Goal: Transaction & Acquisition: Obtain resource

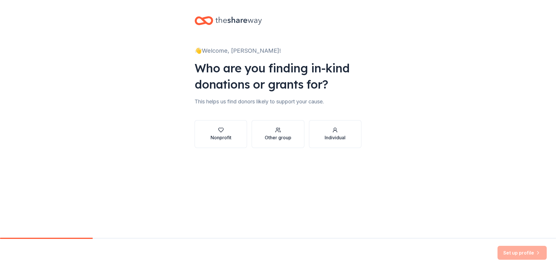
scroll to position [431, 0]
drag, startPoint x: 344, startPoint y: 136, endPoint x: 326, endPoint y: 139, distance: 18.1
click at [339, 136] on div "Individual" at bounding box center [335, 137] width 21 height 7
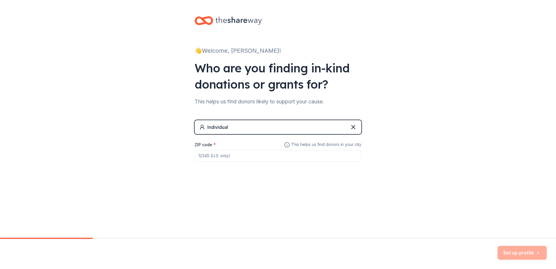
click at [234, 152] on input "ZIP code *" at bounding box center [278, 156] width 167 height 12
type input "31014"
click at [349, 127] on div "Individual" at bounding box center [278, 127] width 167 height 14
click at [355, 127] on icon at bounding box center [353, 127] width 7 height 7
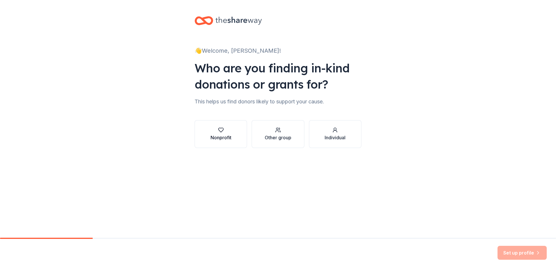
click at [225, 133] on div "Nonprofit" at bounding box center [221, 134] width 21 height 14
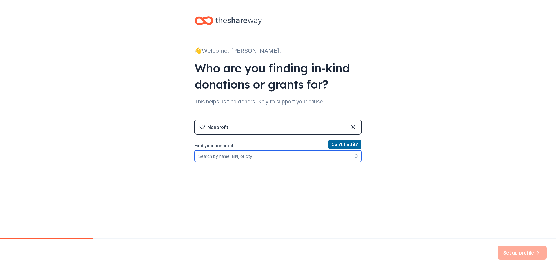
click at [307, 156] on input "Find your nonprofit" at bounding box center [278, 156] width 167 height 12
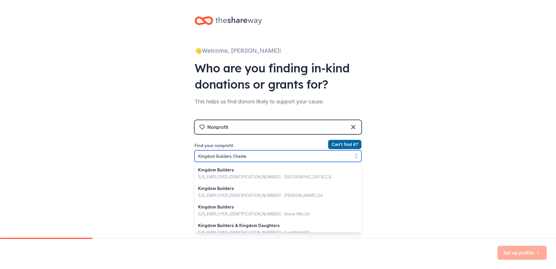
type input "Kingdom Builders Chester"
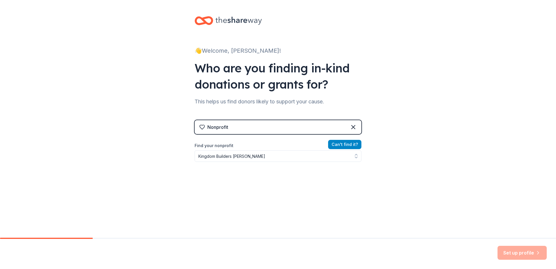
click at [352, 144] on button "Can ' t find it?" at bounding box center [344, 144] width 33 height 9
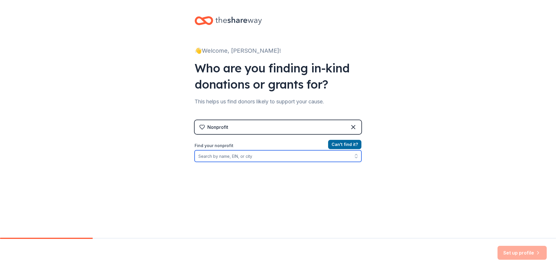
click at [282, 156] on input "Find your nonprofit" at bounding box center [278, 156] width 167 height 12
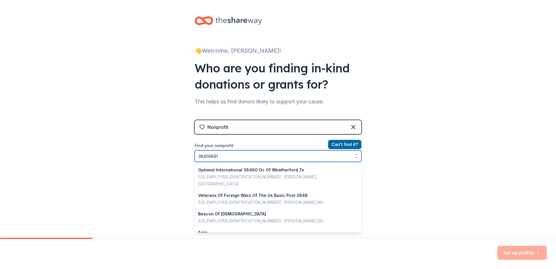
type input "384068910"
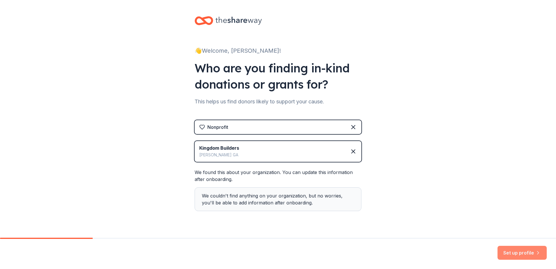
click at [517, 251] on button "Set up profile" at bounding box center [521, 253] width 49 height 14
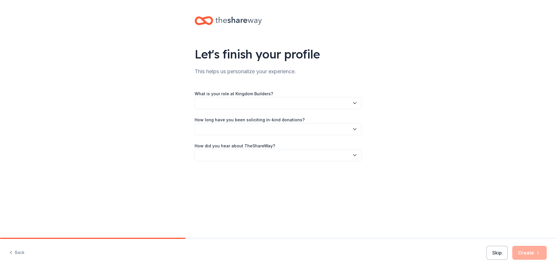
click at [356, 101] on icon "button" at bounding box center [355, 103] width 6 height 6
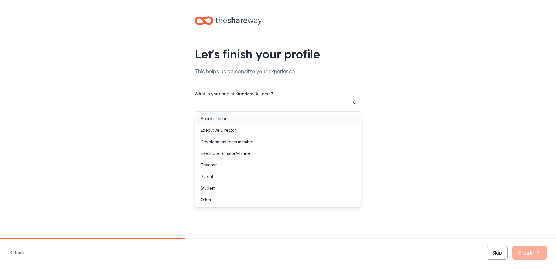
click at [254, 120] on div "Board member" at bounding box center [278, 119] width 164 height 12
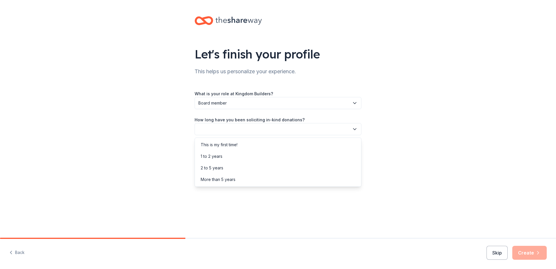
click at [354, 128] on icon "button" at bounding box center [355, 129] width 6 height 6
click at [224, 156] on div "1 to 2 years" at bounding box center [278, 157] width 164 height 12
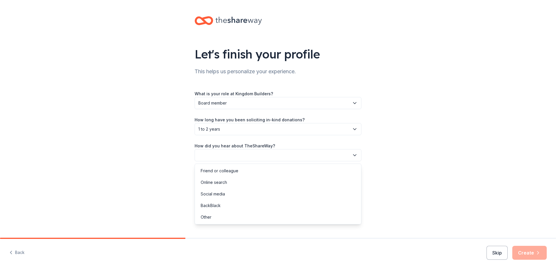
click at [357, 154] on icon "button" at bounding box center [355, 155] width 6 height 6
click at [237, 182] on div "Online search" at bounding box center [278, 183] width 164 height 12
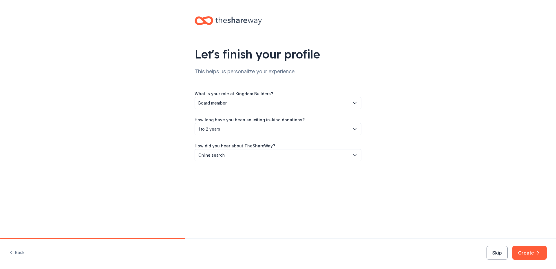
click at [532, 243] on div "Back Skip Create" at bounding box center [278, 254] width 556 height 30
click at [533, 247] on button "Create" at bounding box center [529, 253] width 34 height 14
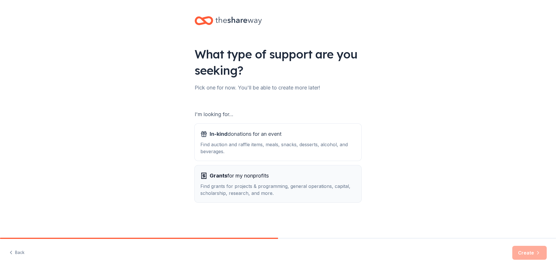
click at [254, 178] on span "Grants for my nonprofits" at bounding box center [239, 175] width 59 height 9
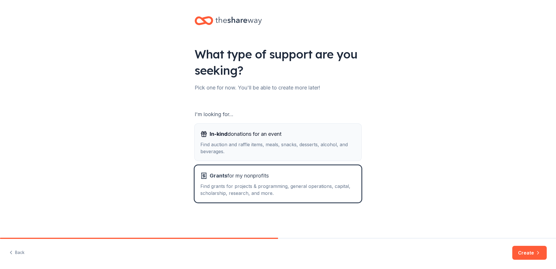
click at [303, 136] on div "In-kind donations for an event" at bounding box center [277, 133] width 155 height 9
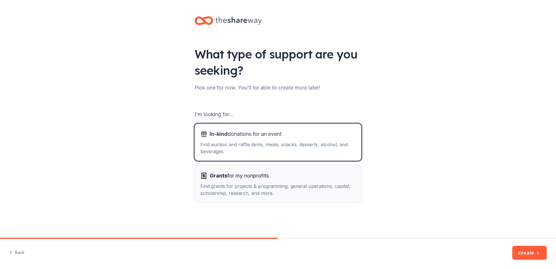
click at [316, 183] on div "Find grants for projects & programming, general operations, capital, scholarshi…" at bounding box center [277, 190] width 155 height 14
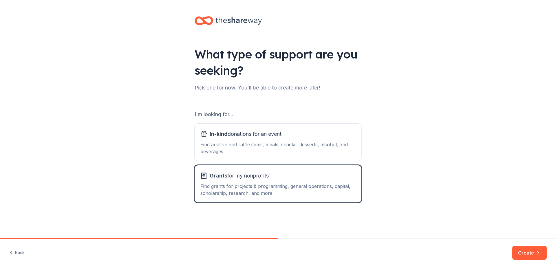
click at [526, 250] on button "Create" at bounding box center [529, 253] width 34 height 14
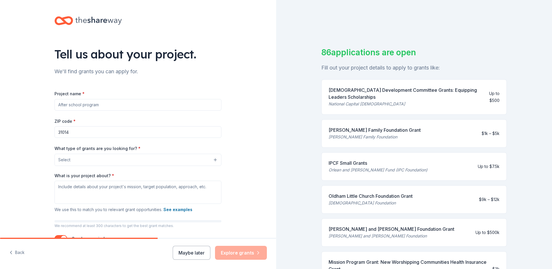
drag, startPoint x: 154, startPoint y: 103, endPoint x: 142, endPoint y: 105, distance: 11.5
click at [142, 105] on input "Project name *" at bounding box center [137, 105] width 167 height 12
drag, startPoint x: 143, startPoint y: 105, endPoint x: 114, endPoint y: 100, distance: 29.3
click at [106, 101] on input "Project name *" at bounding box center [137, 105] width 167 height 12
drag, startPoint x: 128, startPoint y: 105, endPoint x: 43, endPoint y: 92, distance: 85.5
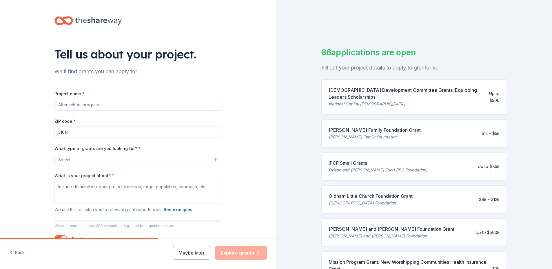
click at [45, 92] on div "Tell us about your project. We'll find grants you can apply for. Project name *…" at bounding box center [137, 138] width 185 height 277
type input "R"
type input "Church Repairs"
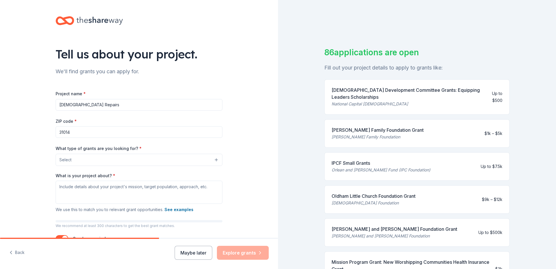
click at [212, 160] on button "Select" at bounding box center [139, 160] width 167 height 12
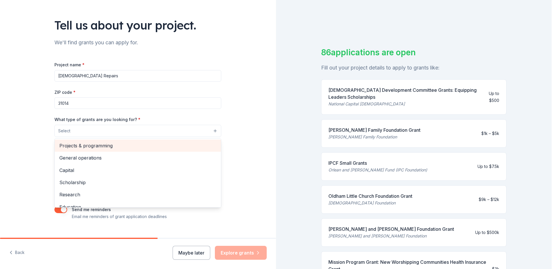
click at [118, 143] on span "Projects & programming" at bounding box center [137, 146] width 157 height 8
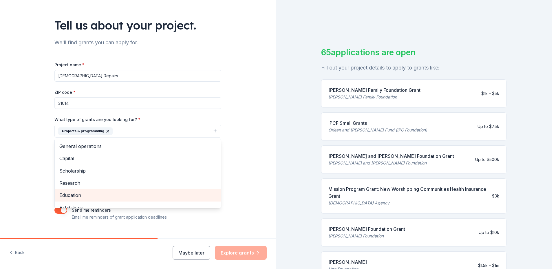
click at [80, 196] on span "Education" at bounding box center [137, 195] width 157 height 8
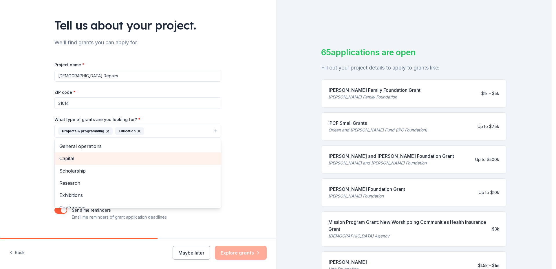
click at [72, 156] on span "Capital" at bounding box center [137, 159] width 157 height 8
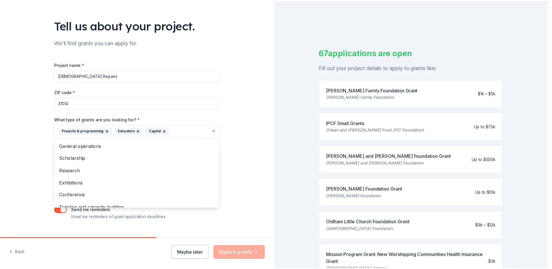
scroll to position [40, 0]
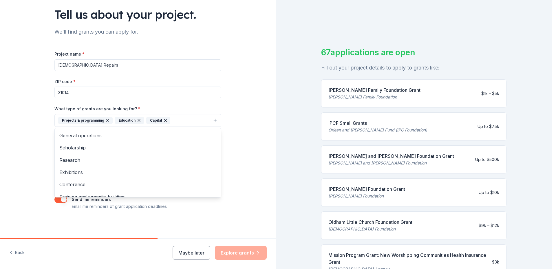
click at [242, 170] on div "Tell us about your project. We'll find grants you can apply for. Project name *…" at bounding box center [138, 98] width 276 height 277
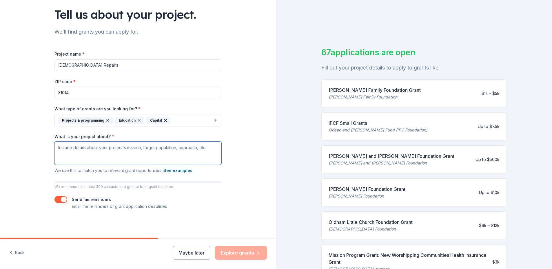
click at [69, 145] on textarea "What is your project about? *" at bounding box center [137, 153] width 167 height 23
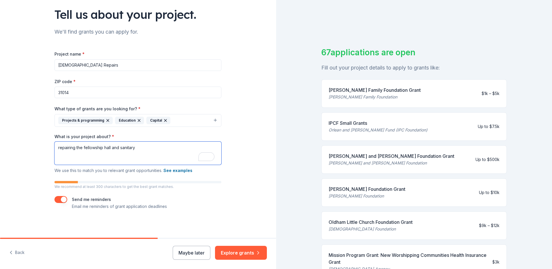
click at [125, 148] on textarea "repairing the fellowship hall and sanitary" at bounding box center [137, 153] width 167 height 23
type textarea "repairing the fellowship hall and sauritary"
click at [160, 155] on textarea "repairing the fellowship hall and sauritary" at bounding box center [137, 153] width 167 height 23
click at [125, 148] on textarea "repairing the fellowship hall and sauritary" at bounding box center [137, 153] width 167 height 23
type textarea "y"
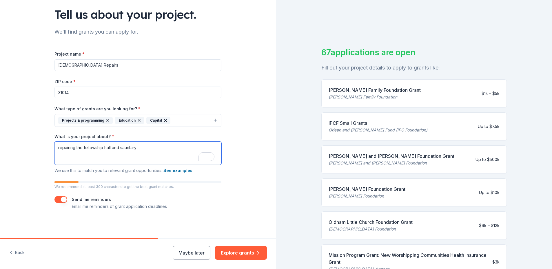
drag, startPoint x: 141, startPoint y: 146, endPoint x: 120, endPoint y: 146, distance: 20.3
click at [120, 146] on textarea "repairing the fellowship hall and sauritary" at bounding box center [137, 153] width 167 height 23
click at [138, 149] on textarea "repairing the fellowship hall and saintuary" at bounding box center [137, 153] width 167 height 23
click at [133, 147] on textarea "repairing the fellowship hall and saintuary" at bounding box center [137, 153] width 167 height 23
type textarea "repairing the fellowship hall and sanctuary"
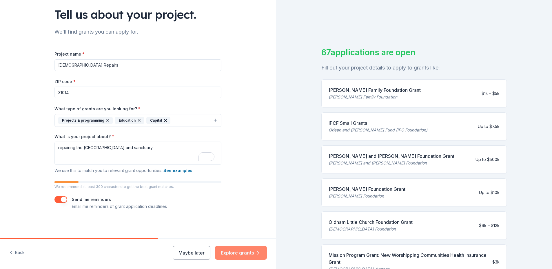
click at [249, 253] on button "Explore grants" at bounding box center [241, 253] width 52 height 14
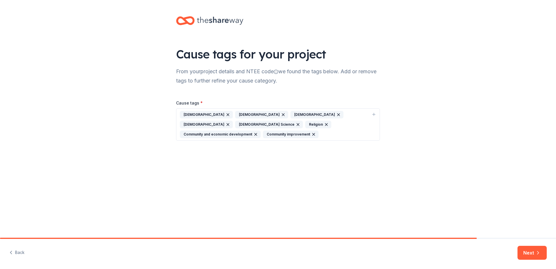
click at [296, 123] on icon "button" at bounding box center [298, 124] width 5 height 5
click at [336, 113] on icon "button" at bounding box center [338, 114] width 5 height 5
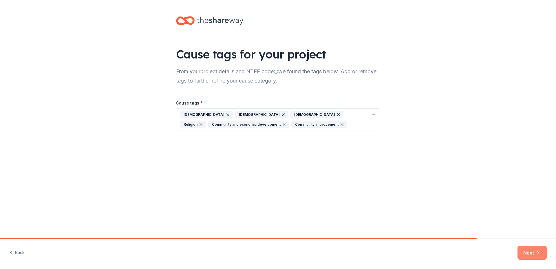
click at [535, 250] on icon "button" at bounding box center [538, 253] width 6 height 6
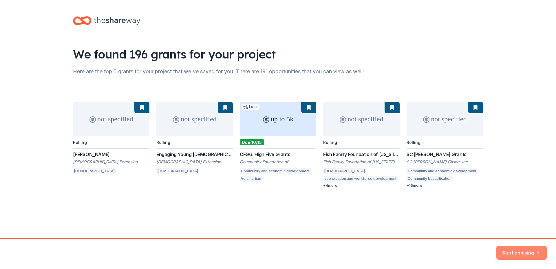
click at [532, 246] on button "Start applying" at bounding box center [521, 249] width 50 height 14
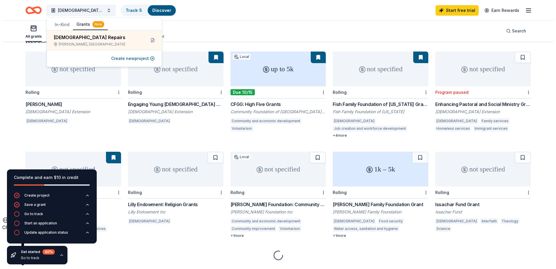
scroll to position [61, 0]
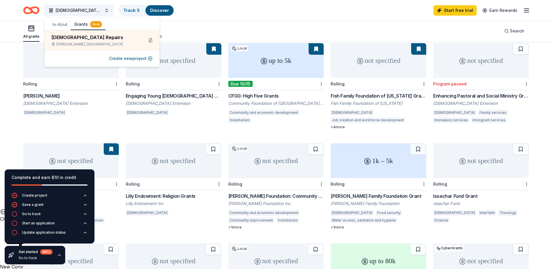
click at [56, 23] on button "In-Kind" at bounding box center [60, 24] width 22 height 10
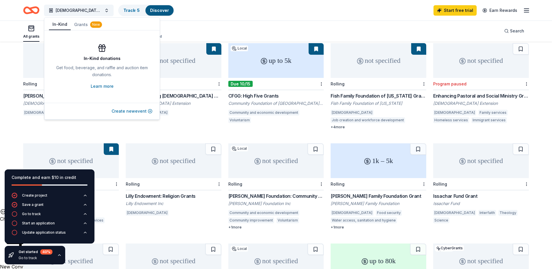
click at [121, 109] on button "Create new event" at bounding box center [131, 111] width 41 height 7
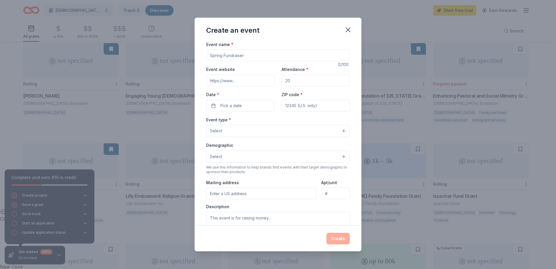
click at [233, 54] on input "Event name *" at bounding box center [278, 56] width 144 height 12
drag, startPoint x: 259, startPoint y: 57, endPoint x: 232, endPoint y: 59, distance: 27.6
click at [232, 59] on input "Christmas Extraviganzie" at bounding box center [278, 56] width 144 height 12
type input "Christmas Extravaganza"
drag, startPoint x: 301, startPoint y: 81, endPoint x: 257, endPoint y: 80, distance: 44.6
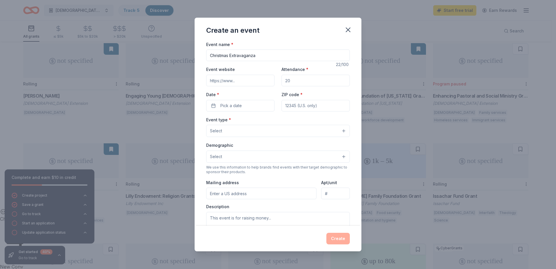
click at [258, 80] on div "Event website Attendance * Date * Pick a date ZIP code *" at bounding box center [278, 88] width 144 height 45
type input "70"
click at [242, 107] on button "Pick a date" at bounding box center [240, 106] width 68 height 12
click at [269, 119] on button "Go to next month" at bounding box center [270, 121] width 8 height 8
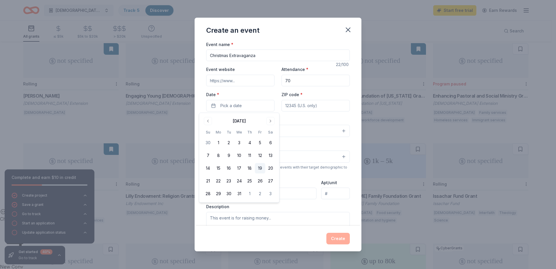
click at [260, 166] on button "19" at bounding box center [260, 168] width 10 height 10
click at [300, 118] on div "Event type * Select" at bounding box center [278, 126] width 144 height 21
click at [340, 128] on button "Select" at bounding box center [278, 131] width 144 height 12
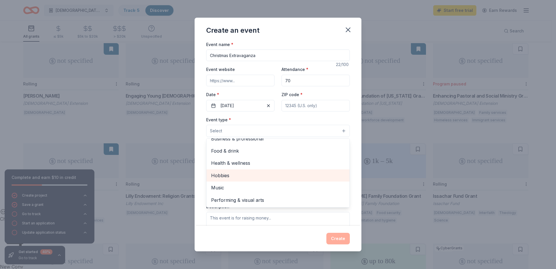
scroll to position [0, 0]
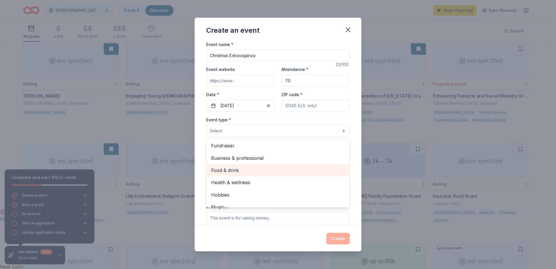
click at [253, 173] on span "Food & drink" at bounding box center [278, 171] width 134 height 8
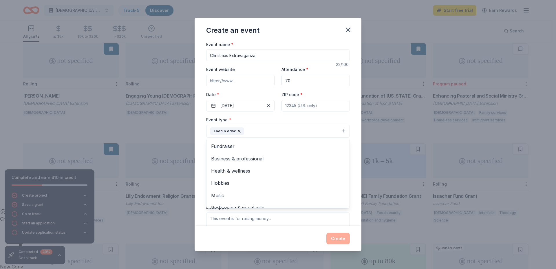
click at [357, 190] on div "Event name * Christmas Extravaganza 22 /100 Event website Attendance * 70 Date …" at bounding box center [278, 133] width 167 height 185
click at [239, 194] on input "Mailing address" at bounding box center [261, 194] width 110 height 12
type input "311 Walker School Rd Cochran Georgia 31014"
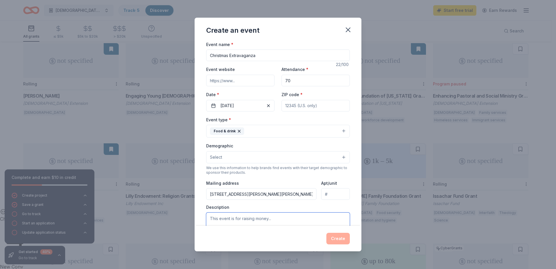
click at [275, 217] on textarea at bounding box center [278, 226] width 144 height 26
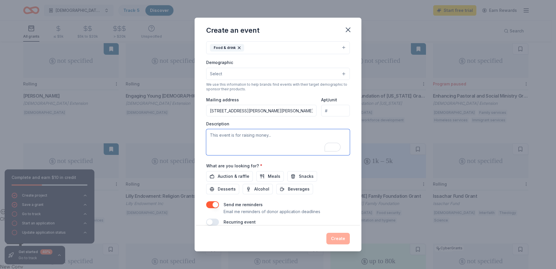
scroll to position [92, 0]
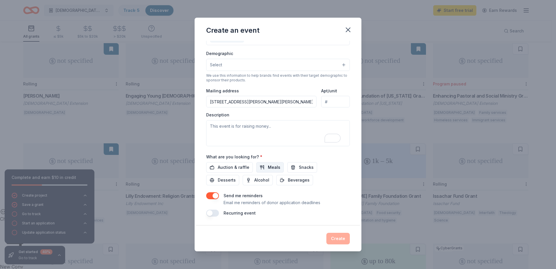
click at [272, 167] on span "Meals" at bounding box center [274, 167] width 12 height 7
click at [303, 165] on span "Snacks" at bounding box center [306, 167] width 15 height 7
click at [301, 177] on span "Beverages" at bounding box center [299, 180] width 22 height 7
click at [231, 177] on span "Desserts" at bounding box center [227, 180] width 18 height 7
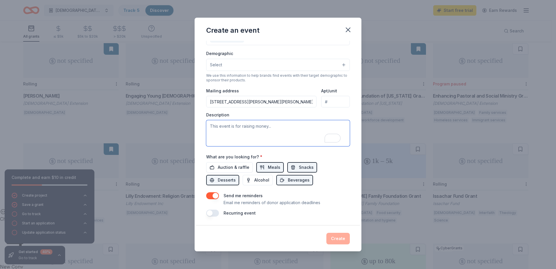
click at [223, 124] on textarea "To enrich screen reader interactions, please activate Accessibility in Grammarl…" at bounding box center [278, 133] width 144 height 26
type textarea "Christmas for the community"
click at [255, 65] on button "Select" at bounding box center [278, 65] width 144 height 12
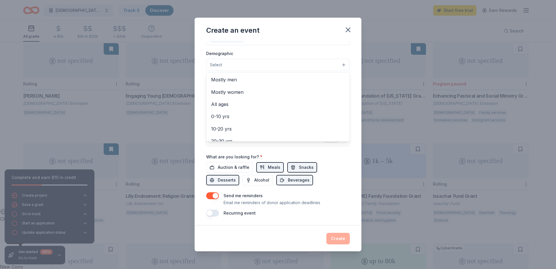
scroll to position [0, 0]
click at [234, 79] on span "All genders" at bounding box center [278, 80] width 134 height 8
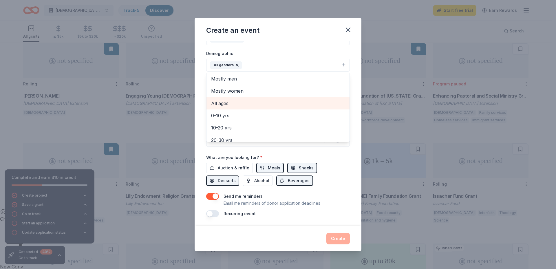
click at [227, 103] on span "All ages" at bounding box center [278, 104] width 134 height 8
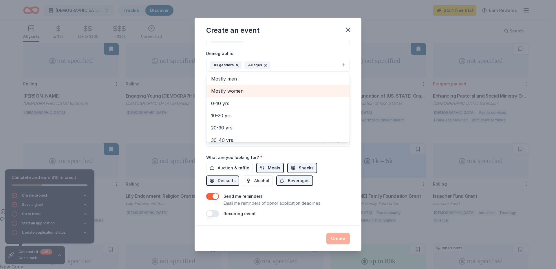
click at [229, 91] on span "Mostly women" at bounding box center [278, 91] width 134 height 8
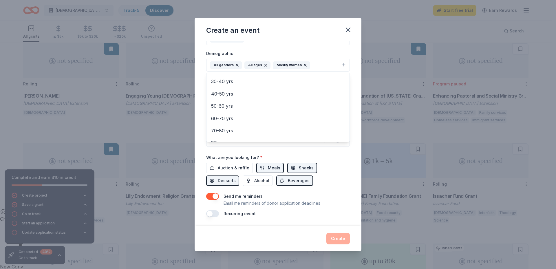
scroll to position [56, 0]
click at [352, 132] on div "Event name * Christmas Extravaganza 22 /100 Event website Attendance * 70 Date …" at bounding box center [278, 133] width 167 height 185
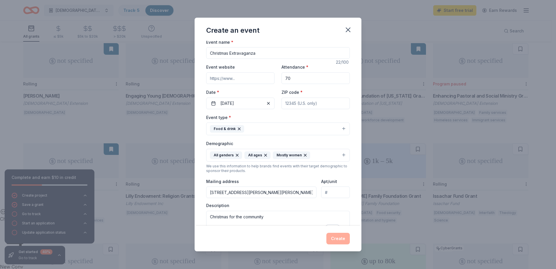
scroll to position [0, 0]
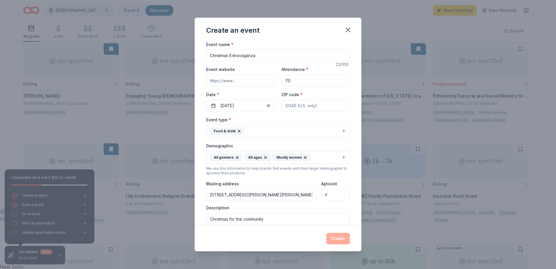
click at [307, 107] on input "ZIP code *" at bounding box center [315, 106] width 68 height 12
type input "31014"
click at [261, 117] on div "Event type * Food & drink" at bounding box center [278, 127] width 144 height 22
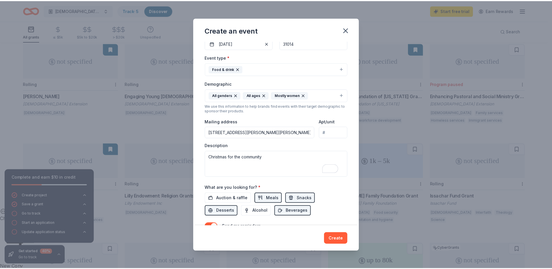
scroll to position [93, 0]
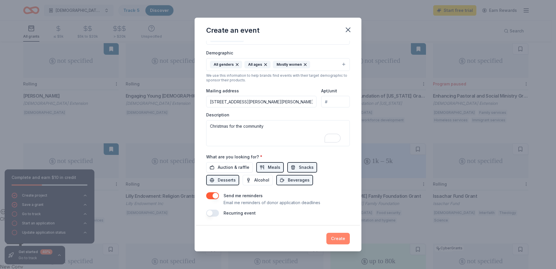
click at [335, 240] on button "Create" at bounding box center [337, 239] width 23 height 12
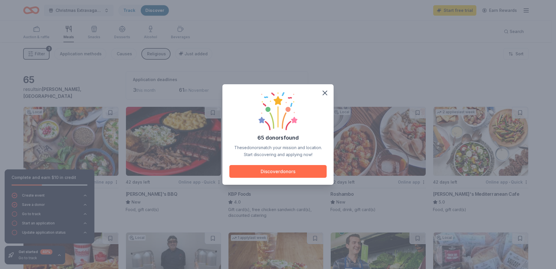
click at [294, 172] on button "Discover donors" at bounding box center [277, 171] width 97 height 13
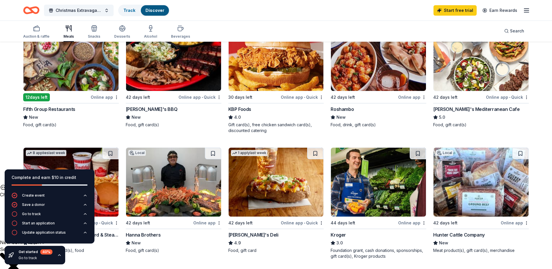
scroll to position [87, 0]
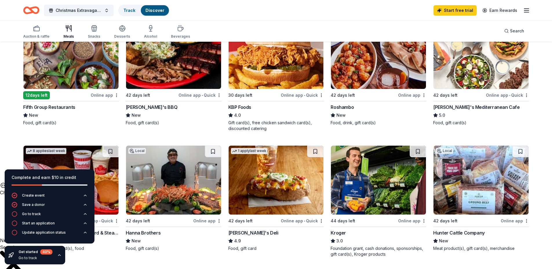
click at [193, 94] on div "Online app • Quick" at bounding box center [199, 95] width 43 height 7
click at [39, 94] on div "12 days left" at bounding box center [36, 95] width 27 height 8
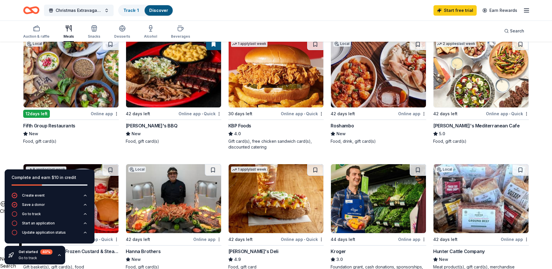
scroll to position [0, 0]
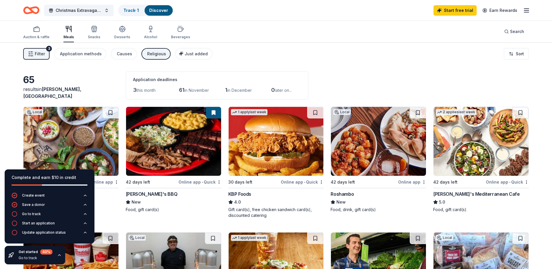
click at [239, 193] on div "KBP Foods" at bounding box center [239, 194] width 23 height 7
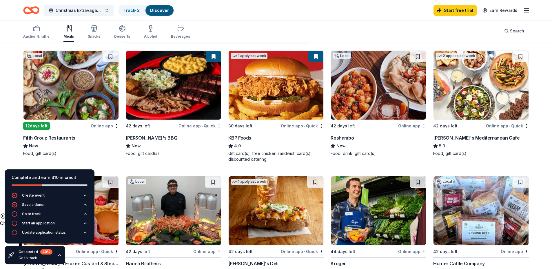
scroll to position [87, 0]
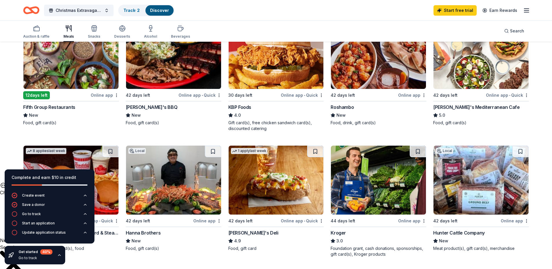
click at [358, 71] on img at bounding box center [378, 54] width 95 height 69
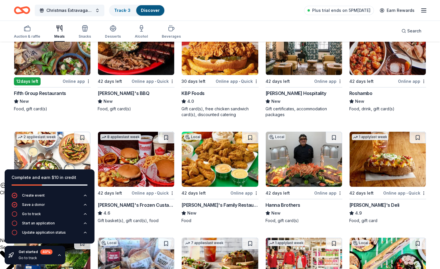
click at [375, 172] on img at bounding box center [387, 159] width 76 height 55
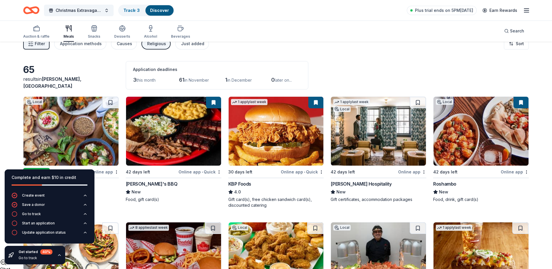
scroll to position [0, 0]
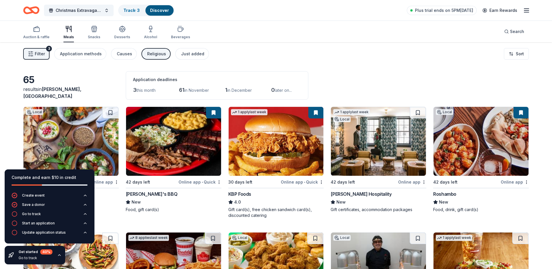
click at [390, 136] on img at bounding box center [378, 141] width 95 height 69
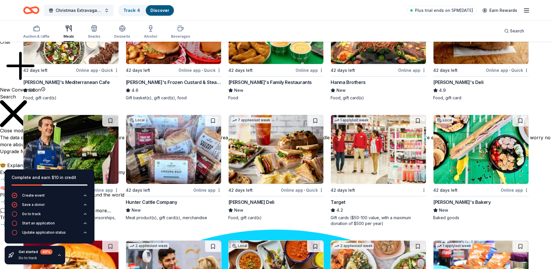
scroll to position [129, 0]
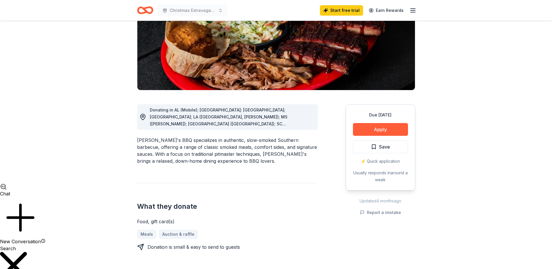
scroll to position [116, 0]
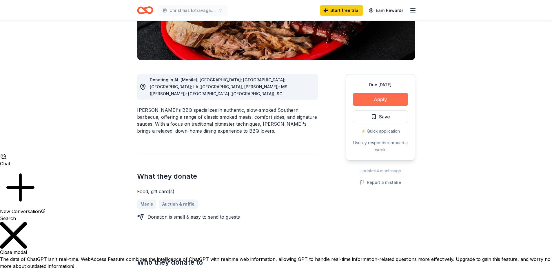
click at [387, 100] on button "Apply" at bounding box center [380, 99] width 55 height 13
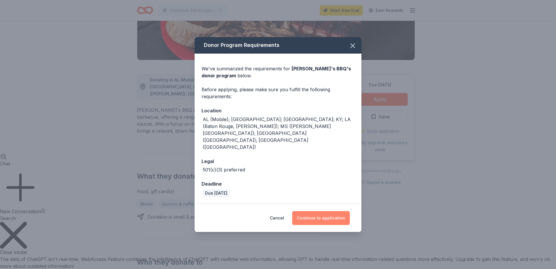
click at [325, 211] on button "Continue to application" at bounding box center [321, 218] width 58 height 14
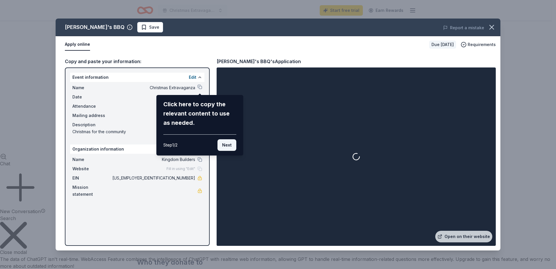
click at [231, 145] on button "Next" at bounding box center [226, 145] width 19 height 12
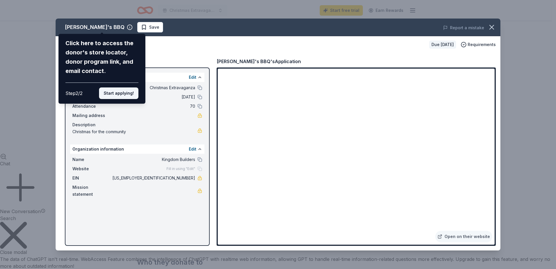
click at [113, 94] on button "Start applying!" at bounding box center [118, 93] width 39 height 12
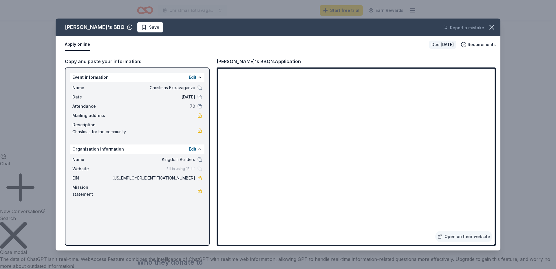
click at [149, 26] on span "Save" at bounding box center [154, 27] width 10 height 7
click at [492, 25] on icon "button" at bounding box center [492, 27] width 8 height 8
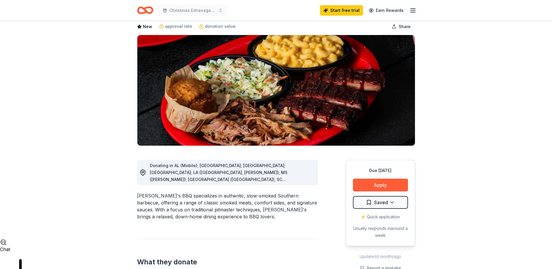
scroll to position [0, 0]
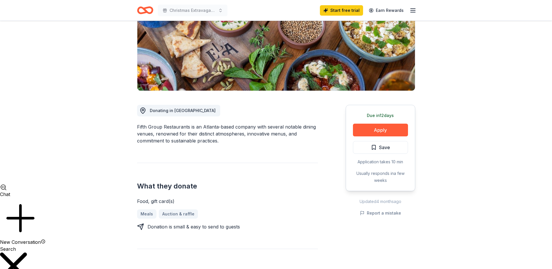
scroll to position [87, 0]
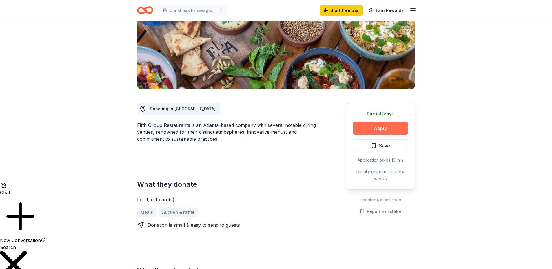
click at [386, 127] on button "Apply" at bounding box center [380, 128] width 55 height 13
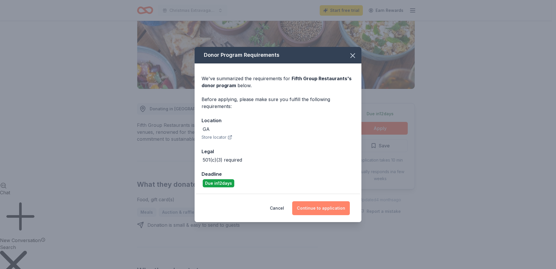
click at [315, 207] on button "Continue to application" at bounding box center [321, 208] width 58 height 14
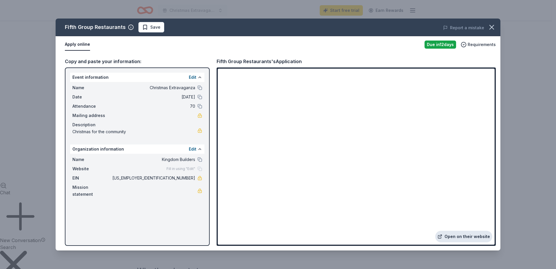
click at [467, 239] on link "Open on their website" at bounding box center [463, 237] width 57 height 12
click at [82, 44] on button "Apply online" at bounding box center [77, 45] width 25 height 12
click at [200, 189] on link at bounding box center [199, 191] width 5 height 5
click at [494, 26] on icon "button" at bounding box center [492, 27] width 8 height 8
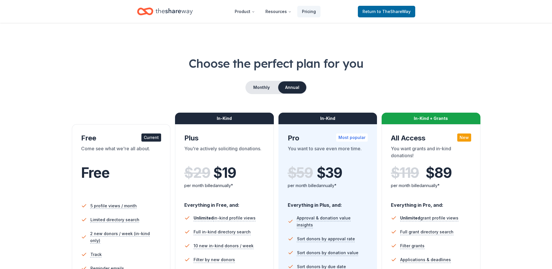
scroll to position [431, 0]
click at [101, 172] on span "Free" at bounding box center [95, 172] width 28 height 17
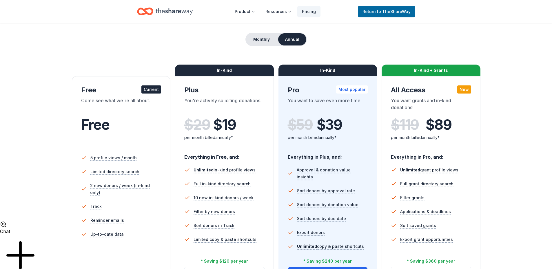
scroll to position [58, 0]
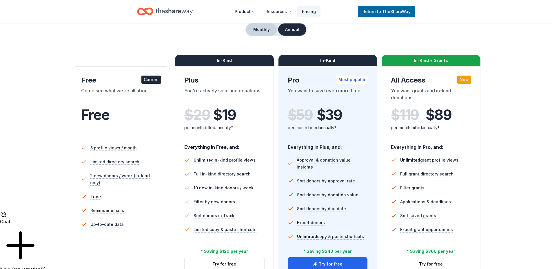
click at [259, 31] on button "Monthly" at bounding box center [261, 29] width 31 height 12
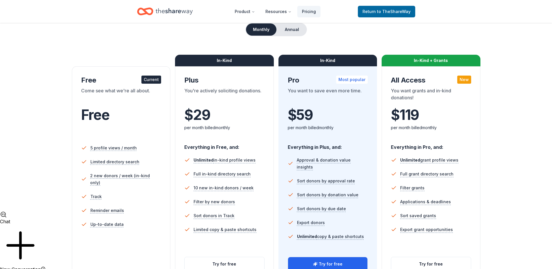
click at [147, 80] on div "Current" at bounding box center [151, 80] width 20 height 8
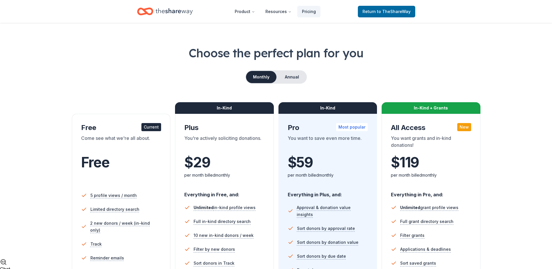
scroll to position [0, 0]
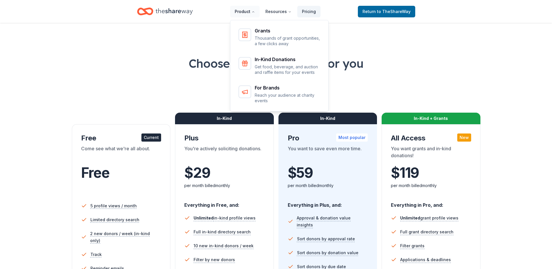
click at [249, 10] on button "Product" at bounding box center [245, 12] width 30 height 12
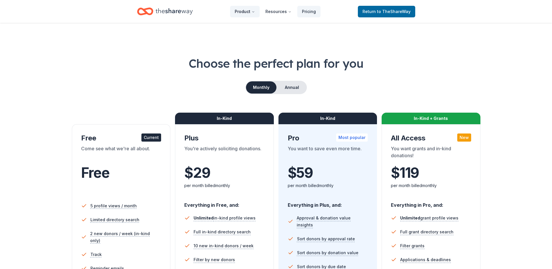
click at [249, 10] on button "Product" at bounding box center [245, 12] width 30 height 12
click at [143, 217] on li "Limited directory search" at bounding box center [121, 220] width 80 height 14
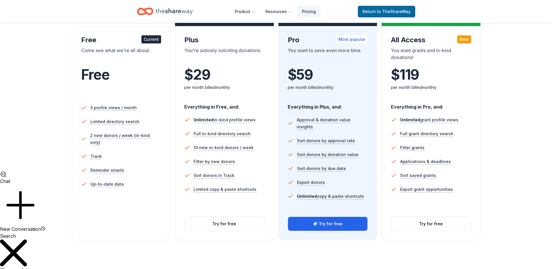
scroll to position [116, 0]
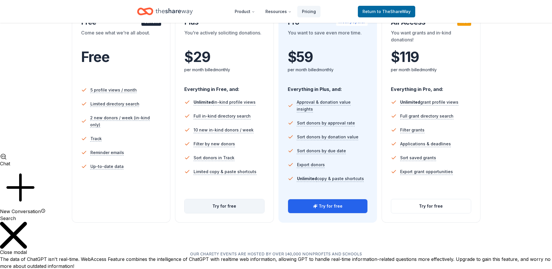
click at [241, 206] on button "Try for free" at bounding box center [224, 206] width 80 height 14
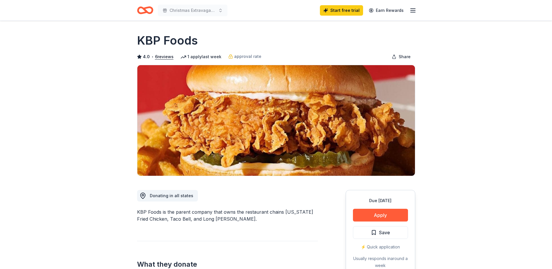
scroll to position [431, 0]
click at [394, 214] on button "Apply" at bounding box center [380, 215] width 55 height 13
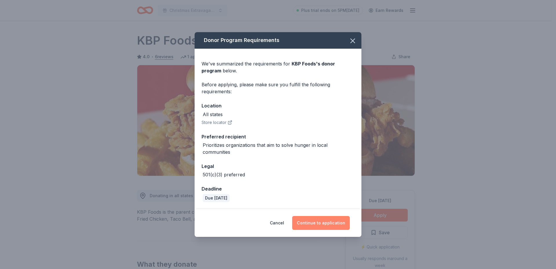
click at [330, 221] on button "Continue to application" at bounding box center [321, 223] width 58 height 14
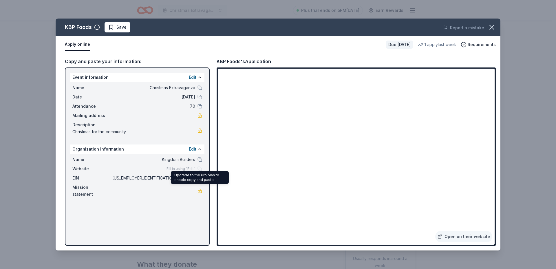
click at [202, 189] on link at bounding box center [199, 191] width 5 height 5
click at [199, 189] on link at bounding box center [199, 191] width 5 height 5
click at [118, 28] on span "Save" at bounding box center [121, 27] width 10 height 7
click at [489, 26] on icon "button" at bounding box center [492, 27] width 8 height 8
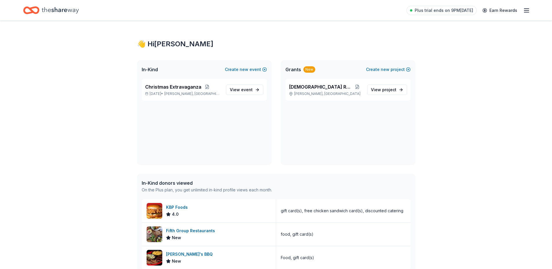
scroll to position [431, 0]
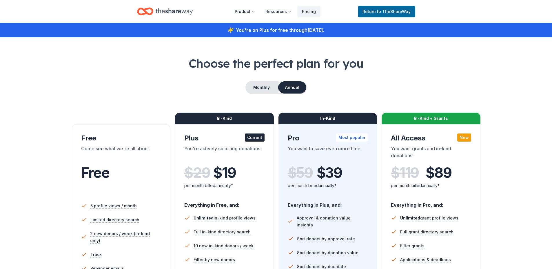
scroll to position [431, 0]
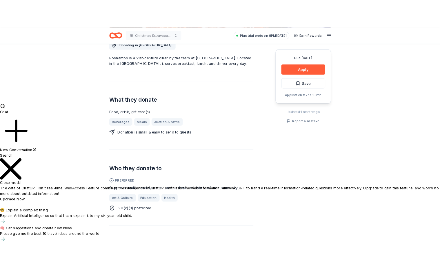
scroll to position [174, 0]
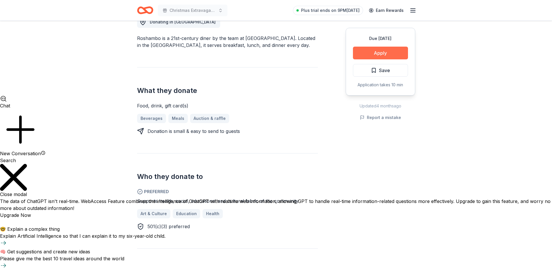
click at [390, 49] on button "Apply" at bounding box center [380, 53] width 55 height 13
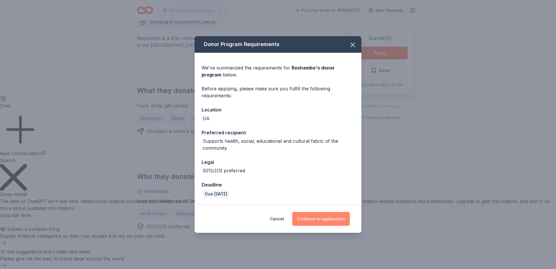
click at [341, 218] on button "Continue to application" at bounding box center [321, 219] width 58 height 14
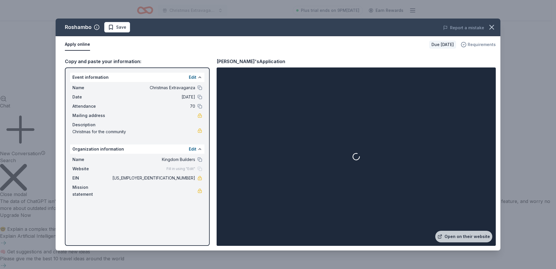
click at [478, 42] on span "Requirements" at bounding box center [482, 44] width 28 height 7
click at [345, 51] on div "Apply online Due in 42 days Requirements" at bounding box center [278, 44] width 445 height 17
click at [479, 237] on link "Open on their website" at bounding box center [463, 237] width 57 height 12
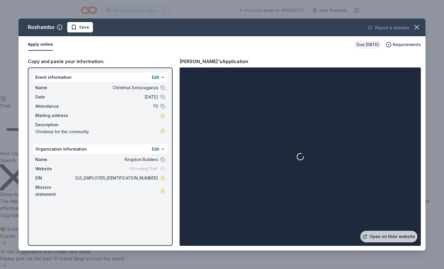
click at [82, 19] on div "Roshambo Save Report a mistake" at bounding box center [222, 28] width 407 height 18
click at [82, 24] on span "Save" at bounding box center [84, 27] width 10 height 7
click at [415, 26] on icon "button" at bounding box center [417, 27] width 4 height 4
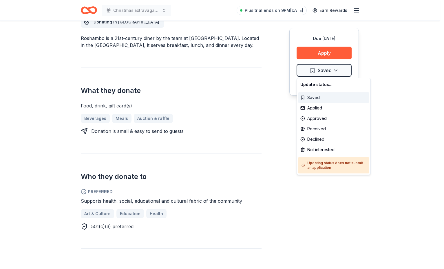
click at [318, 97] on div "Saved" at bounding box center [333, 97] width 71 height 10
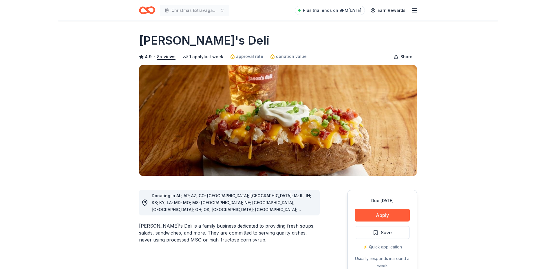
scroll to position [431, 0]
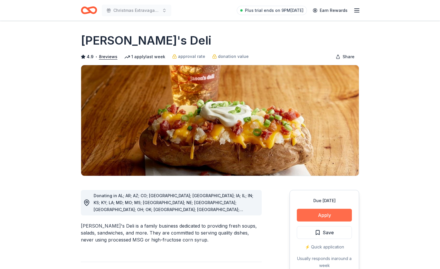
click at [327, 215] on button "Apply" at bounding box center [324, 215] width 55 height 13
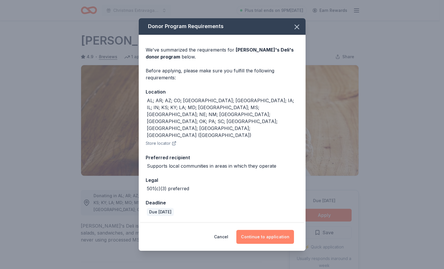
click at [261, 230] on button "Continue to application" at bounding box center [265, 237] width 58 height 14
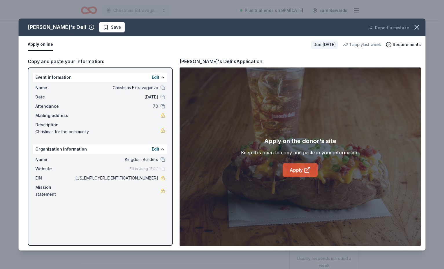
click at [300, 169] on link "Apply" at bounding box center [300, 170] width 35 height 14
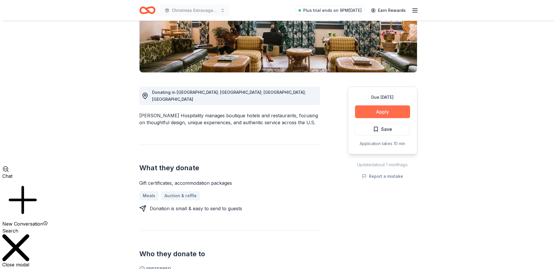
scroll to position [116, 0]
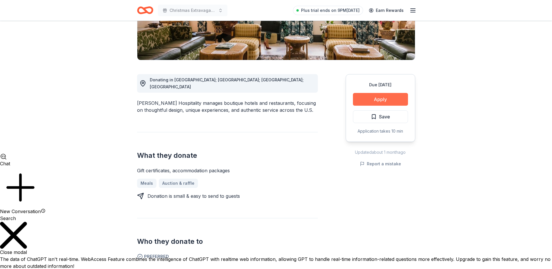
click at [392, 98] on button "Apply" at bounding box center [380, 99] width 55 height 13
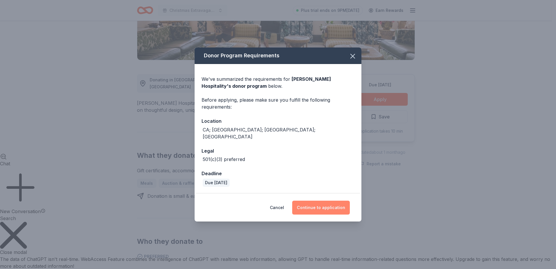
click at [329, 201] on button "Continue to application" at bounding box center [321, 208] width 58 height 14
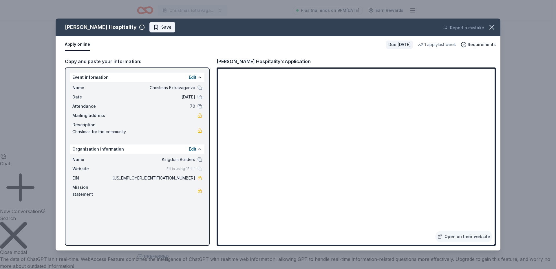
click at [153, 24] on span "Save" at bounding box center [162, 27] width 18 height 7
